Goal: Check status: Check status

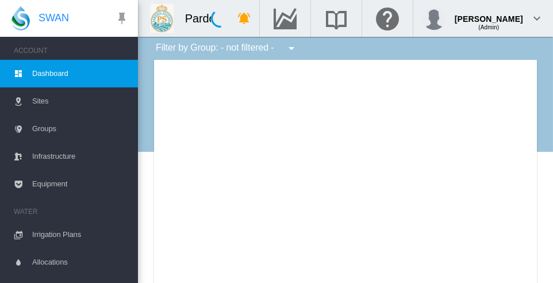
type input "**********"
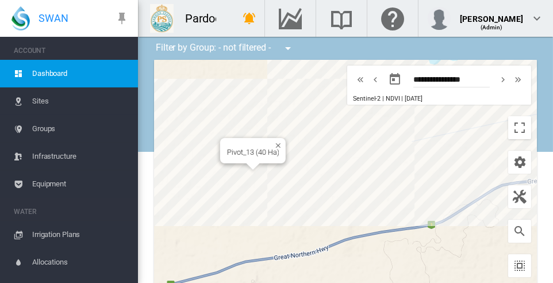
click at [240, 167] on div "Pivot_13 (40 Ha)" at bounding box center [345, 204] width 383 height 288
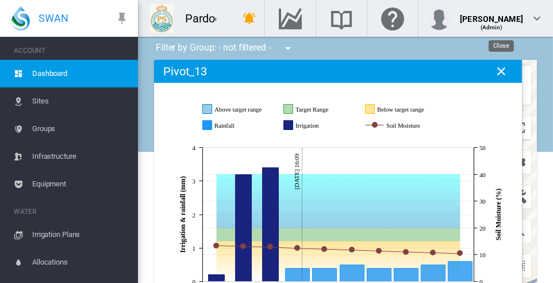
click at [501, 72] on md-icon "icon-close" at bounding box center [502, 71] width 14 height 14
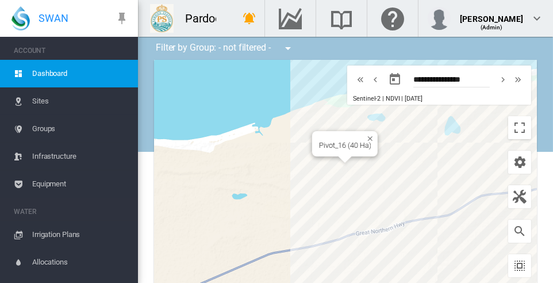
click at [338, 163] on div at bounding box center [345, 159] width 14 height 7
click at [336, 163] on div at bounding box center [345, 204] width 383 height 288
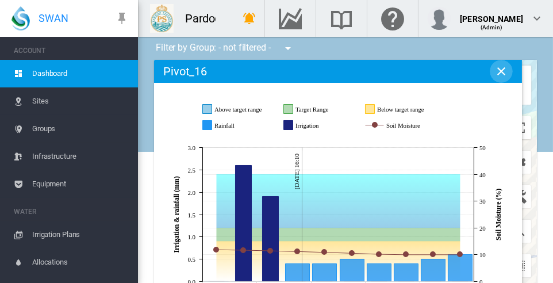
click at [502, 69] on md-icon "icon-close" at bounding box center [502, 71] width 14 height 14
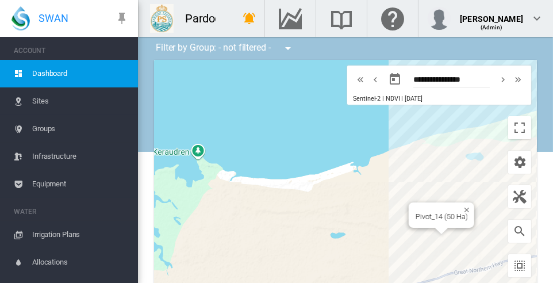
click at [435, 232] on div at bounding box center [442, 231] width 14 height 7
click at [432, 227] on div at bounding box center [345, 204] width 383 height 288
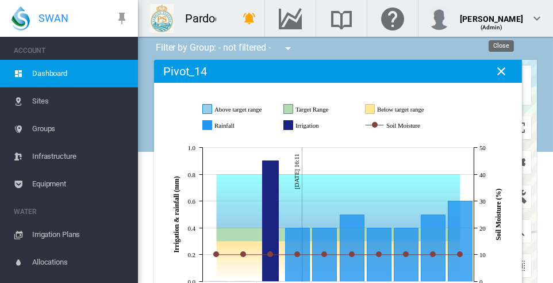
click at [503, 68] on md-icon "icon-close" at bounding box center [502, 71] width 14 height 14
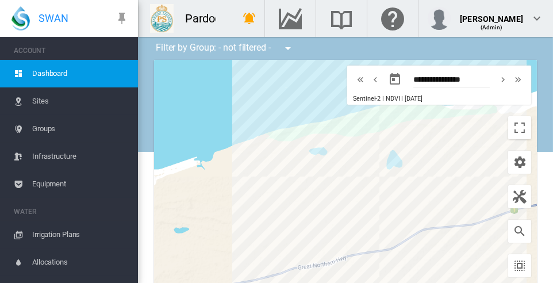
drag, startPoint x: 448, startPoint y: 154, endPoint x: 297, endPoint y: 171, distance: 152.2
click at [289, 173] on div at bounding box center [345, 204] width 383 height 288
click at [369, 192] on div at bounding box center [376, 190] width 14 height 7
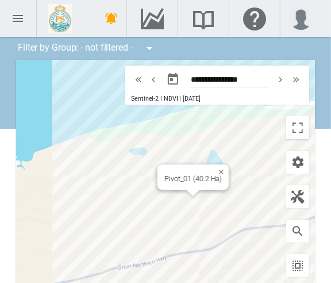
click at [186, 193] on div at bounding box center [193, 193] width 14 height 7
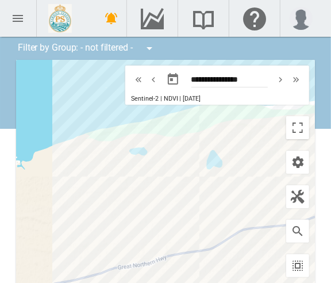
click at [186, 193] on div at bounding box center [165, 204] width 299 height 288
